Goal: Task Accomplishment & Management: Manage account settings

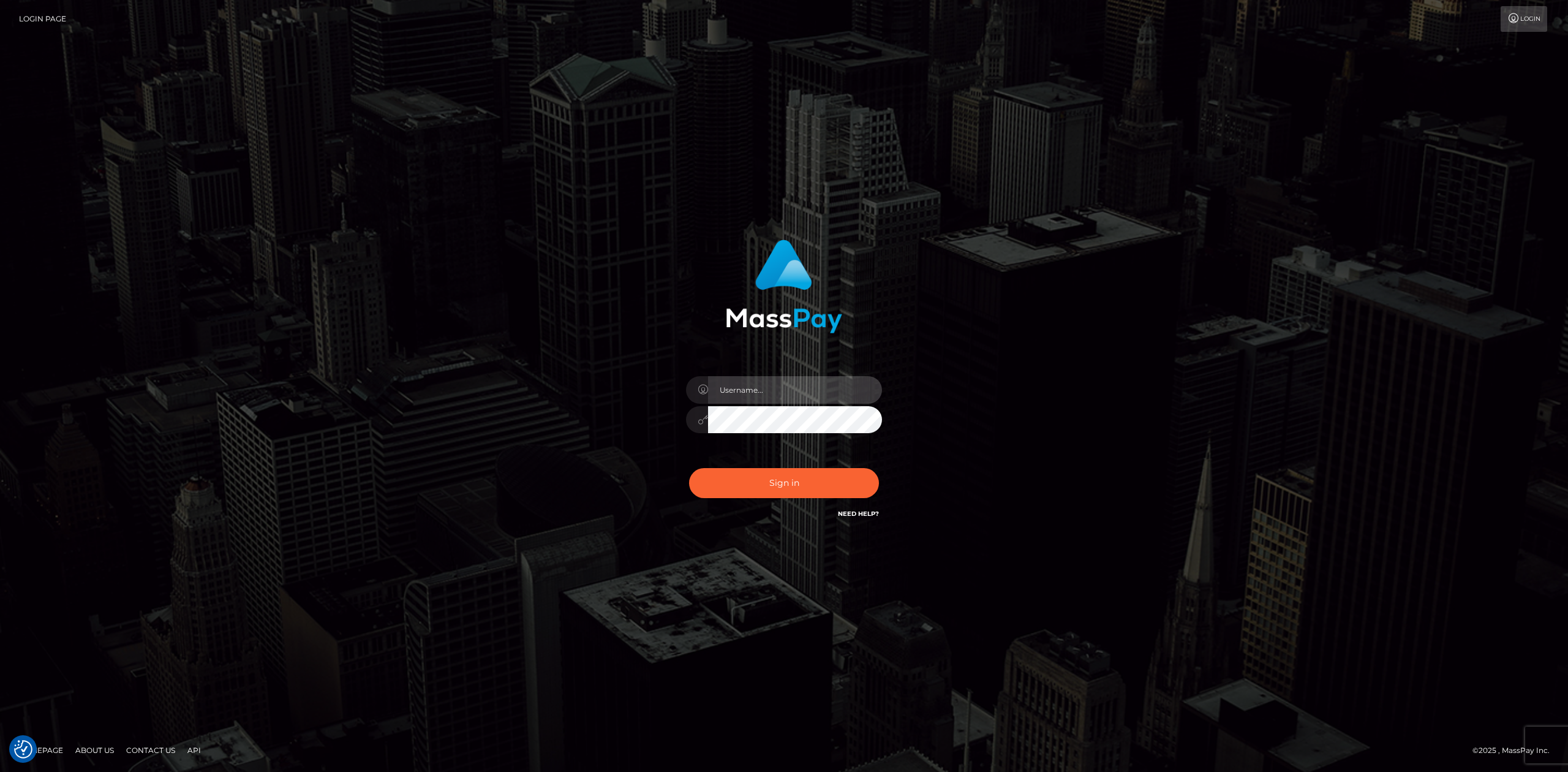
type input "Allen.megabonanza"
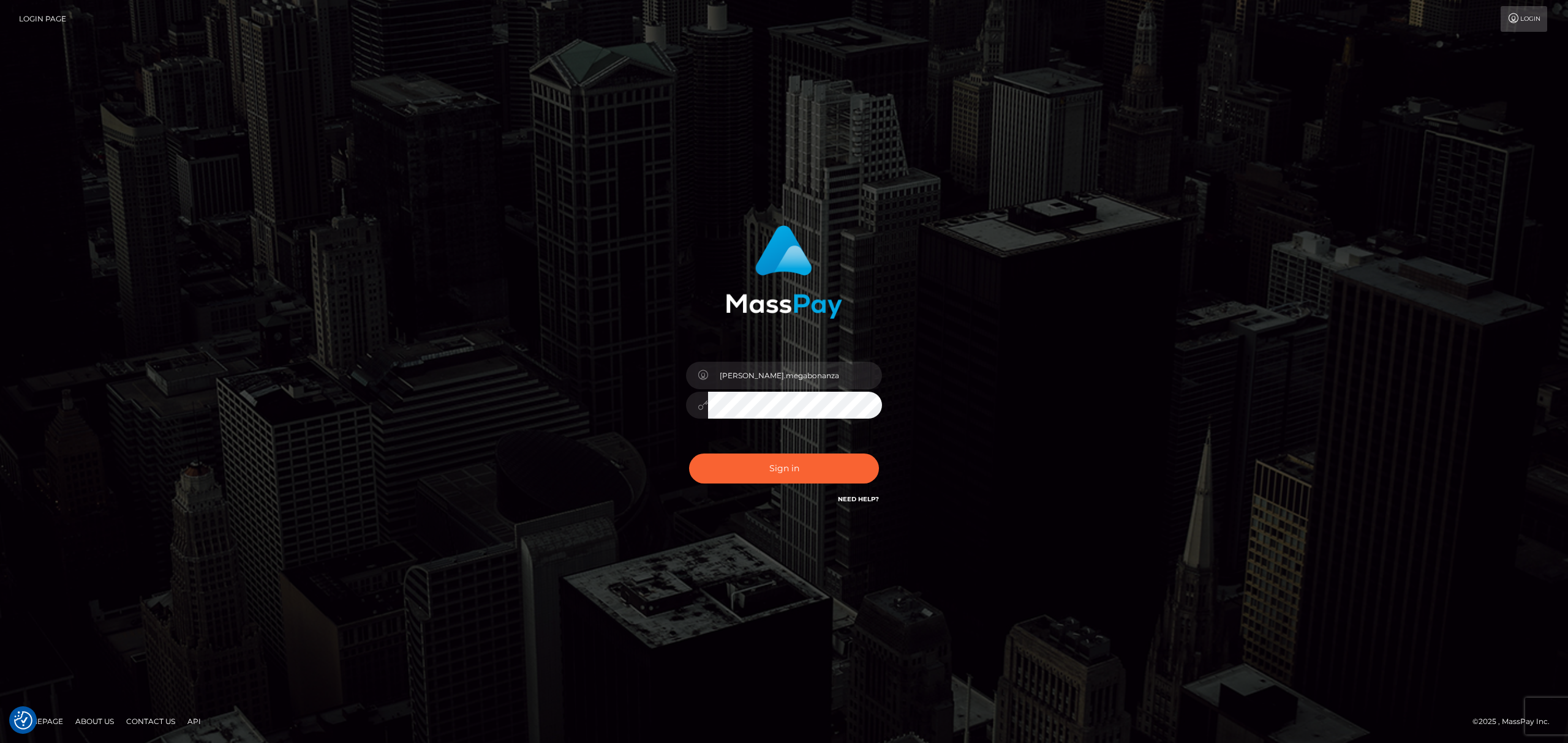
drag, startPoint x: 95, startPoint y: 0, endPoint x: 277, endPoint y: 6, distance: 182.1
click at [390, 76] on div "Allen.megabonanza" at bounding box center [784, 372] width 1568 height 743
click at [838, 445] on button "Sign in" at bounding box center [784, 469] width 190 height 30
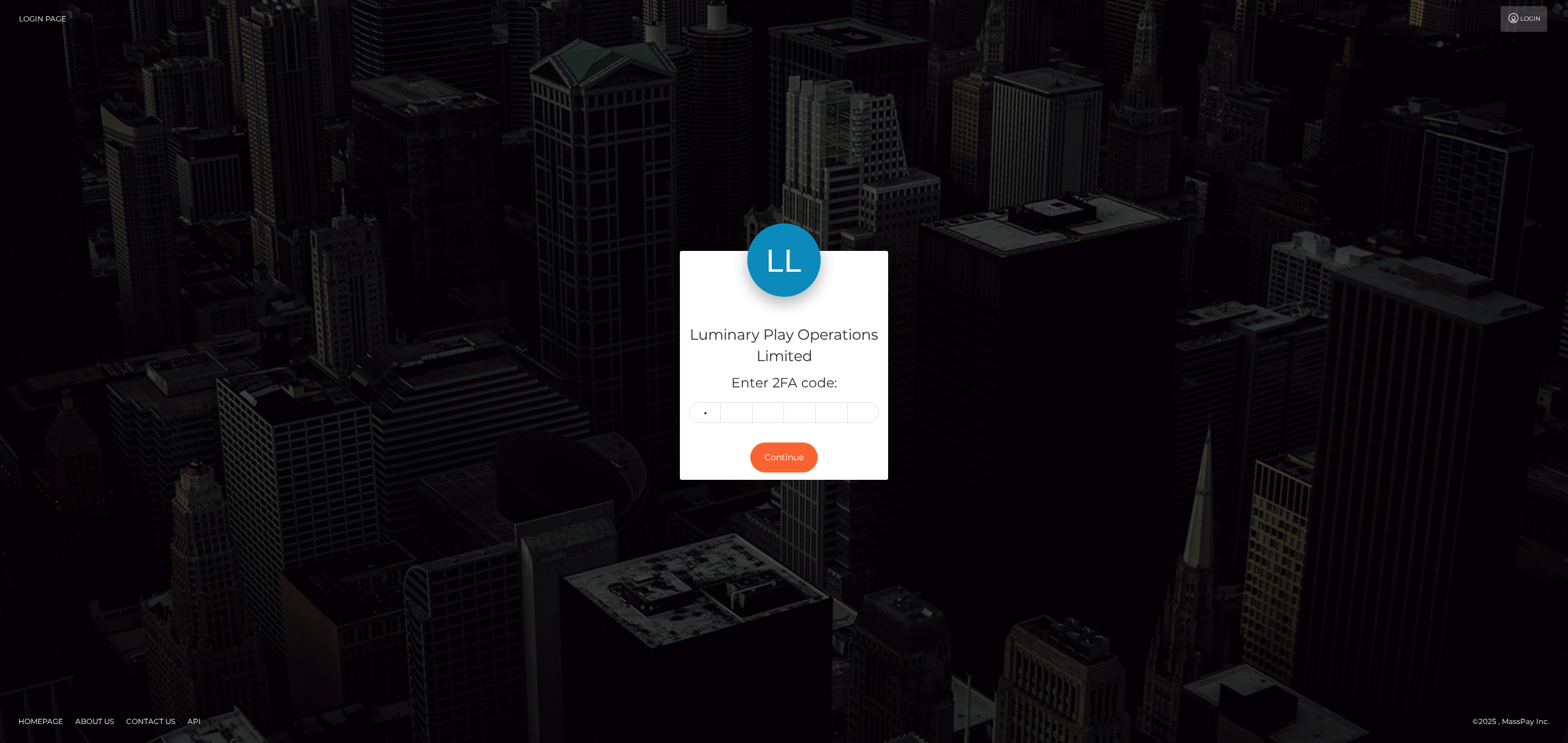
type input "8"
type input "7"
type input "1"
type input "4"
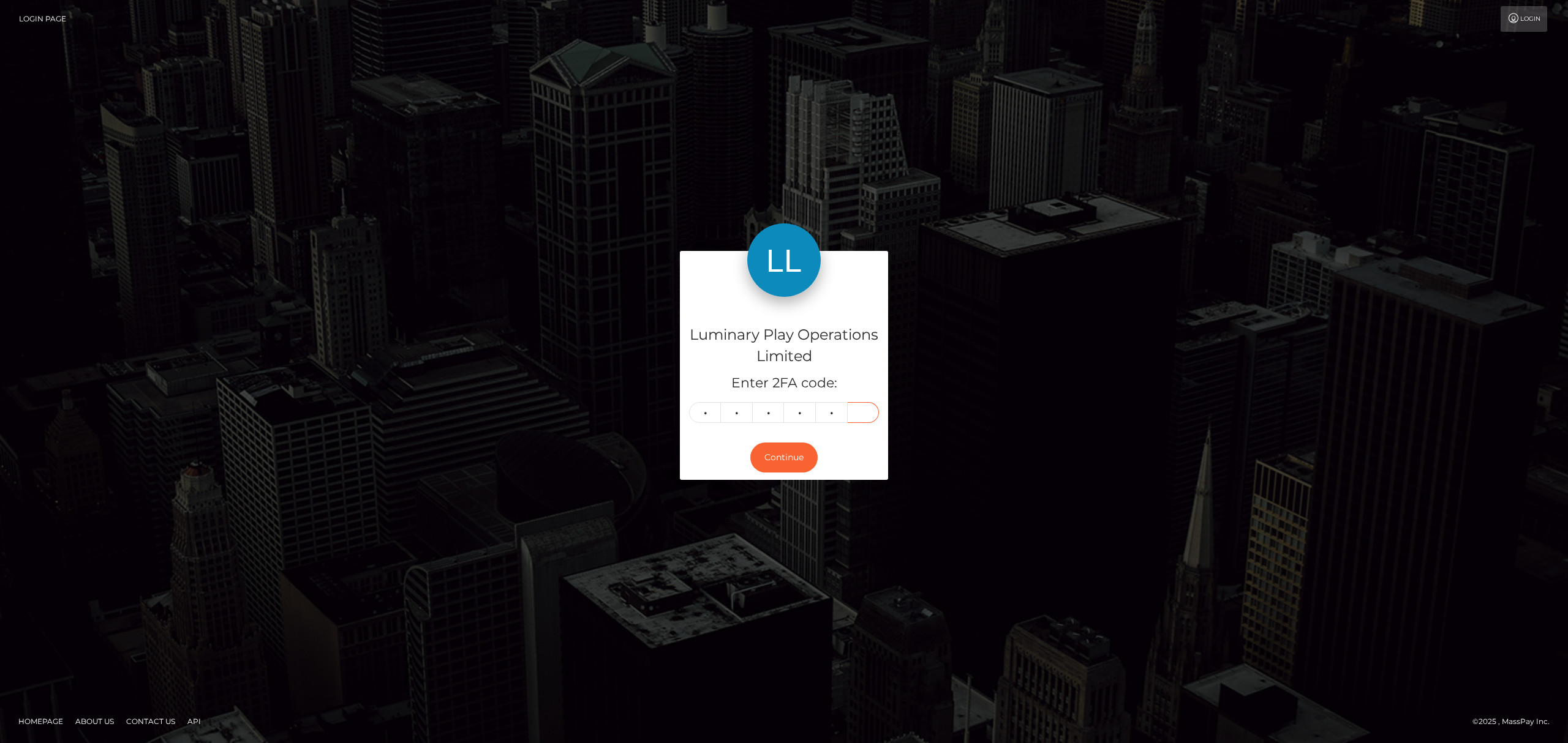
type input "0"
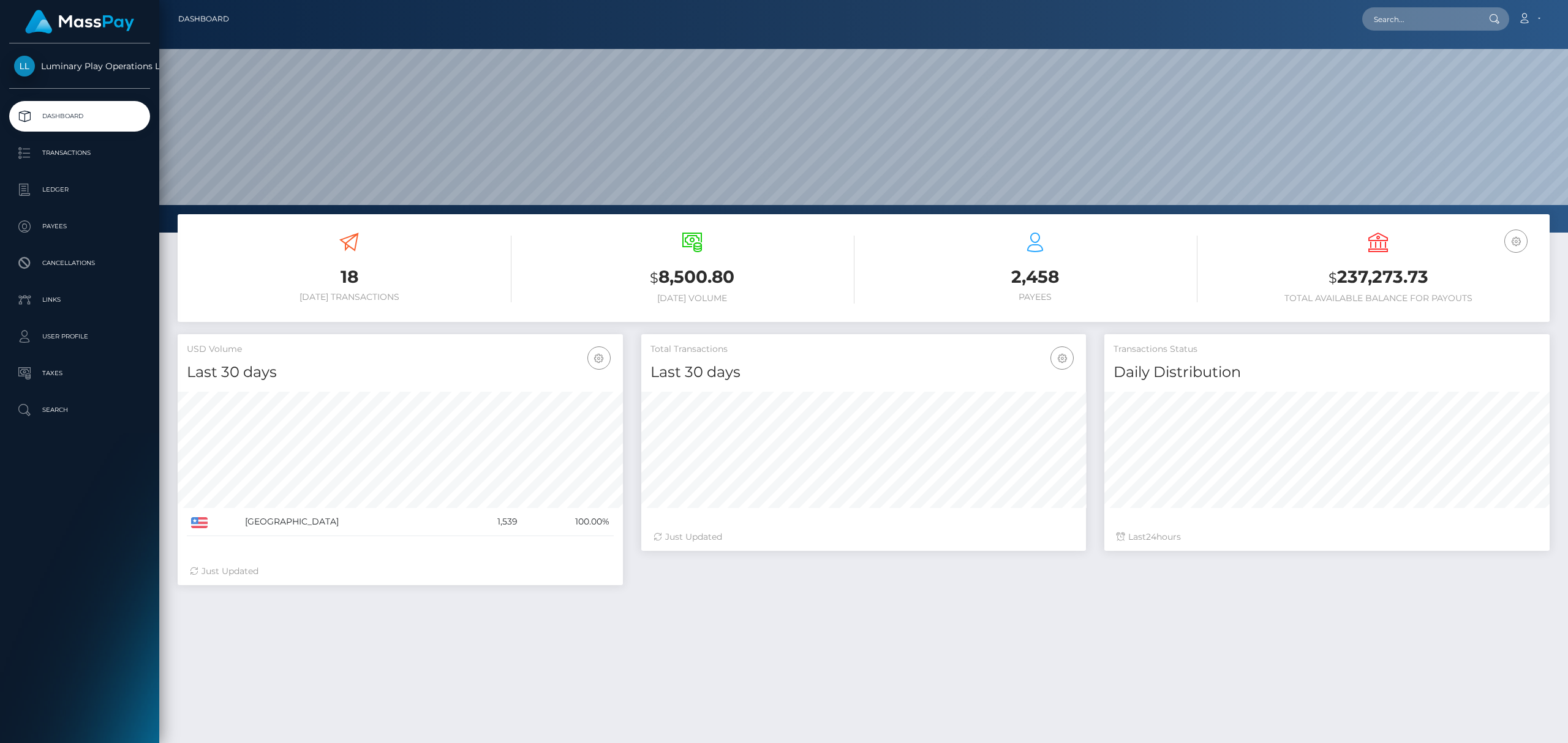
scroll to position [215, 445]
drag, startPoint x: 1395, startPoint y: 279, endPoint x: 1338, endPoint y: 289, distance: 57.9
click at [1338, 289] on h3 "$ 237,273.73" at bounding box center [1378, 277] width 325 height 25
copy h3 "237,273.73"
